Goal: Navigation & Orientation: Find specific page/section

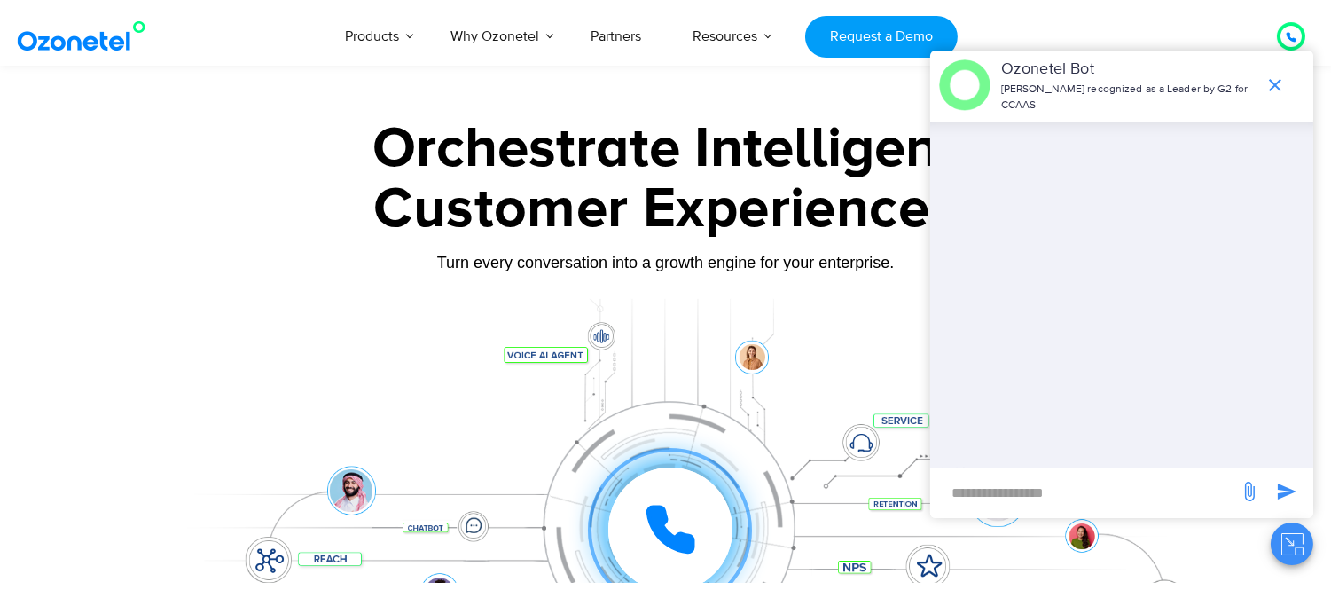
scroll to position [270, 0]
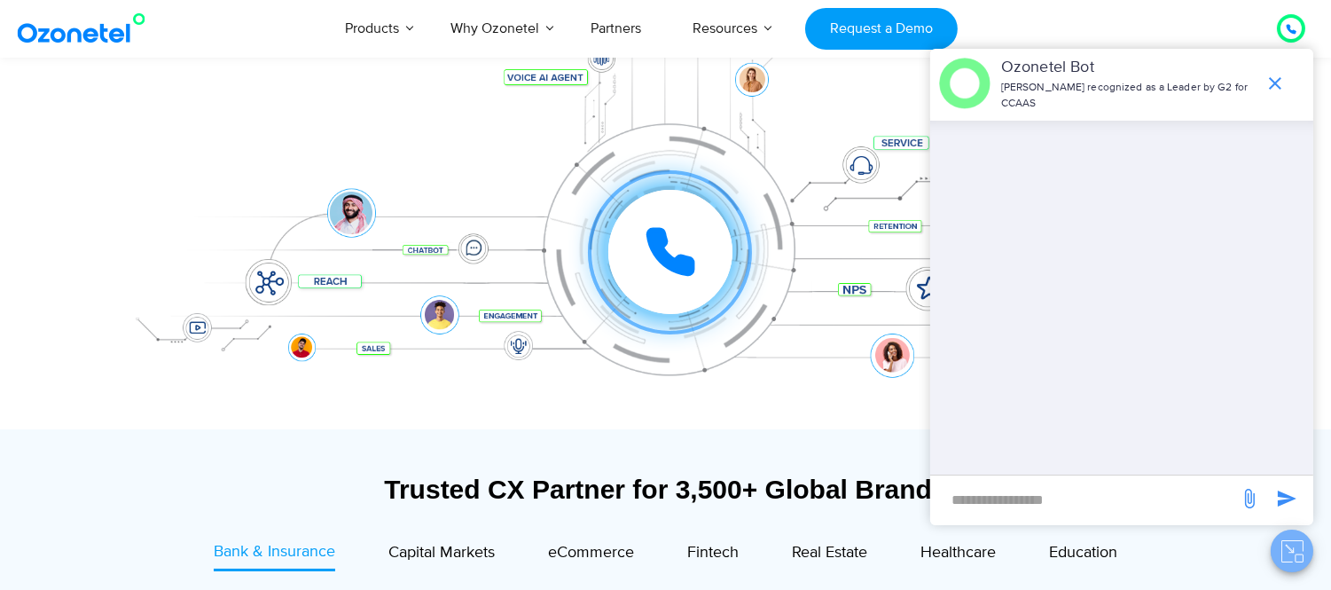
click at [1301, 554] on icon "Close chat" at bounding box center [1299, 557] width 8 height 7
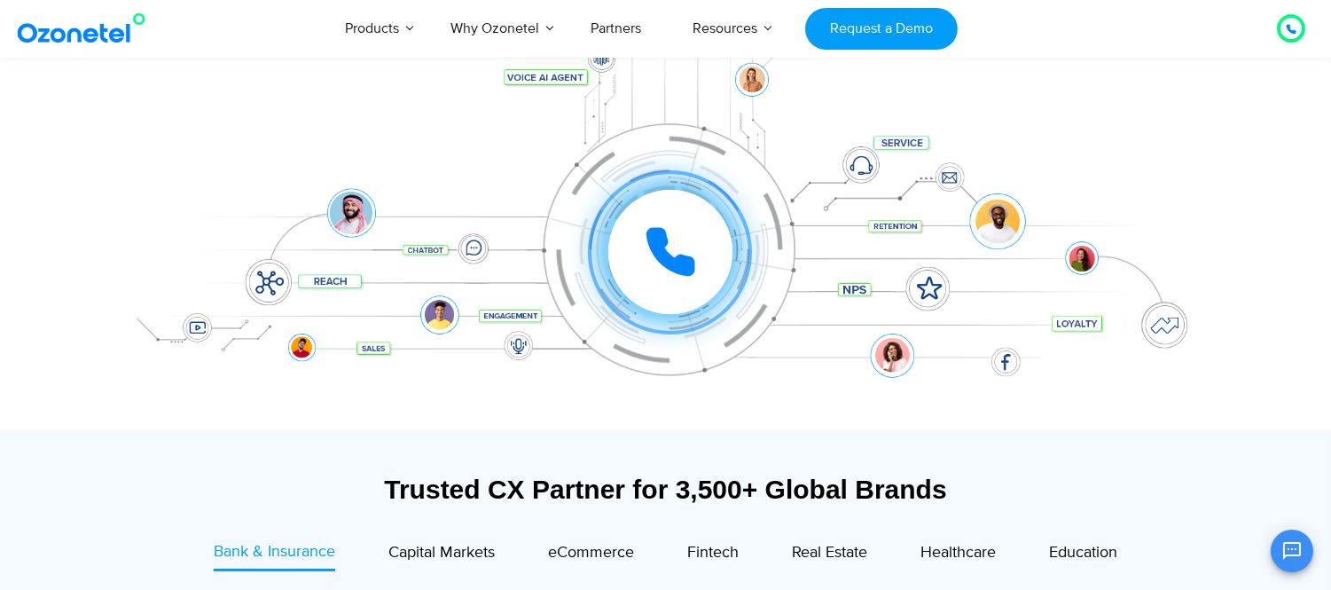
click at [261, 205] on div "Click to experience it! Call in progress... 1 2 3 4 5 6 7 8 9 # 0" at bounding box center [670, 216] width 1099 height 71
